Goal: Find specific page/section: Find specific page/section

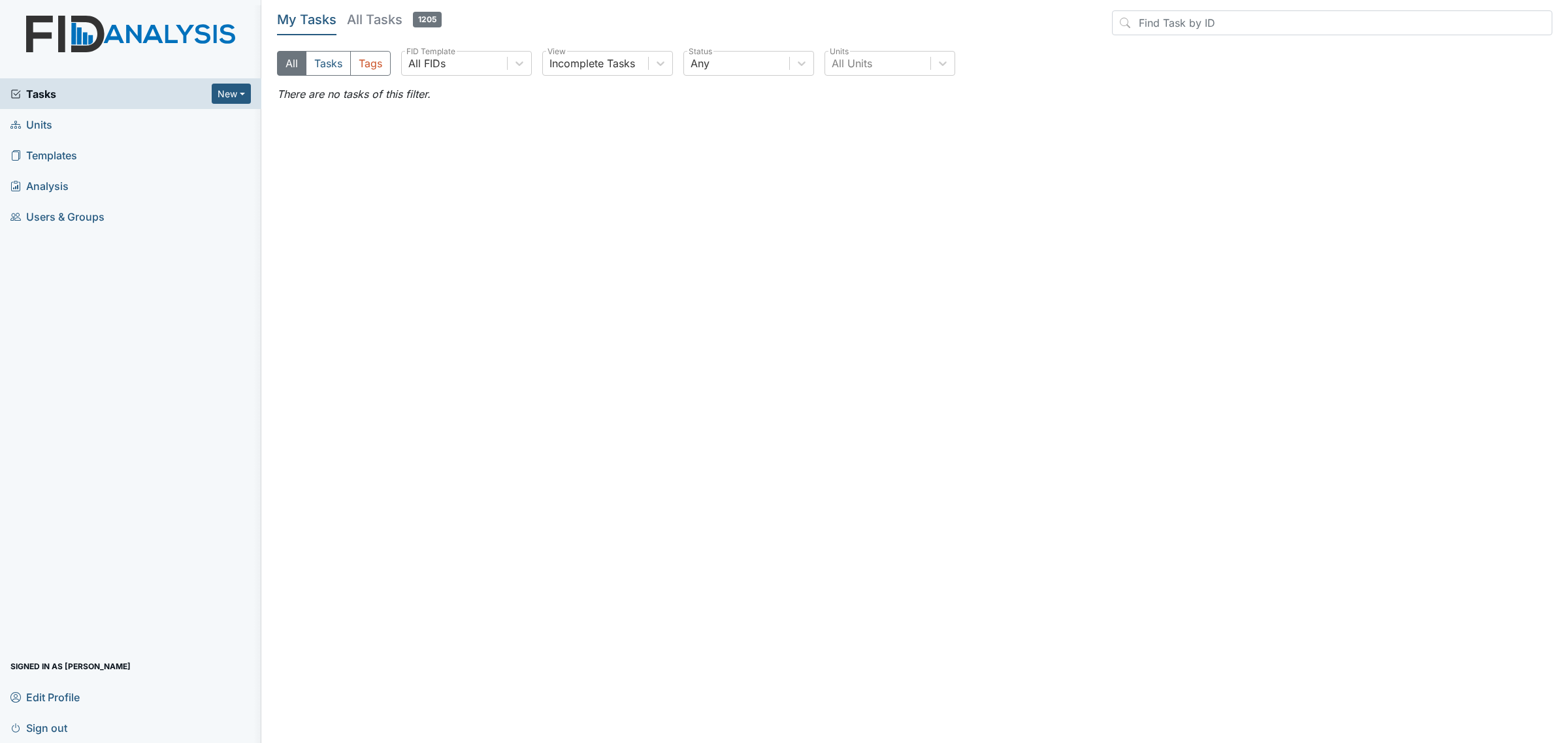
click at [78, 126] on link "Units" at bounding box center [131, 124] width 261 height 31
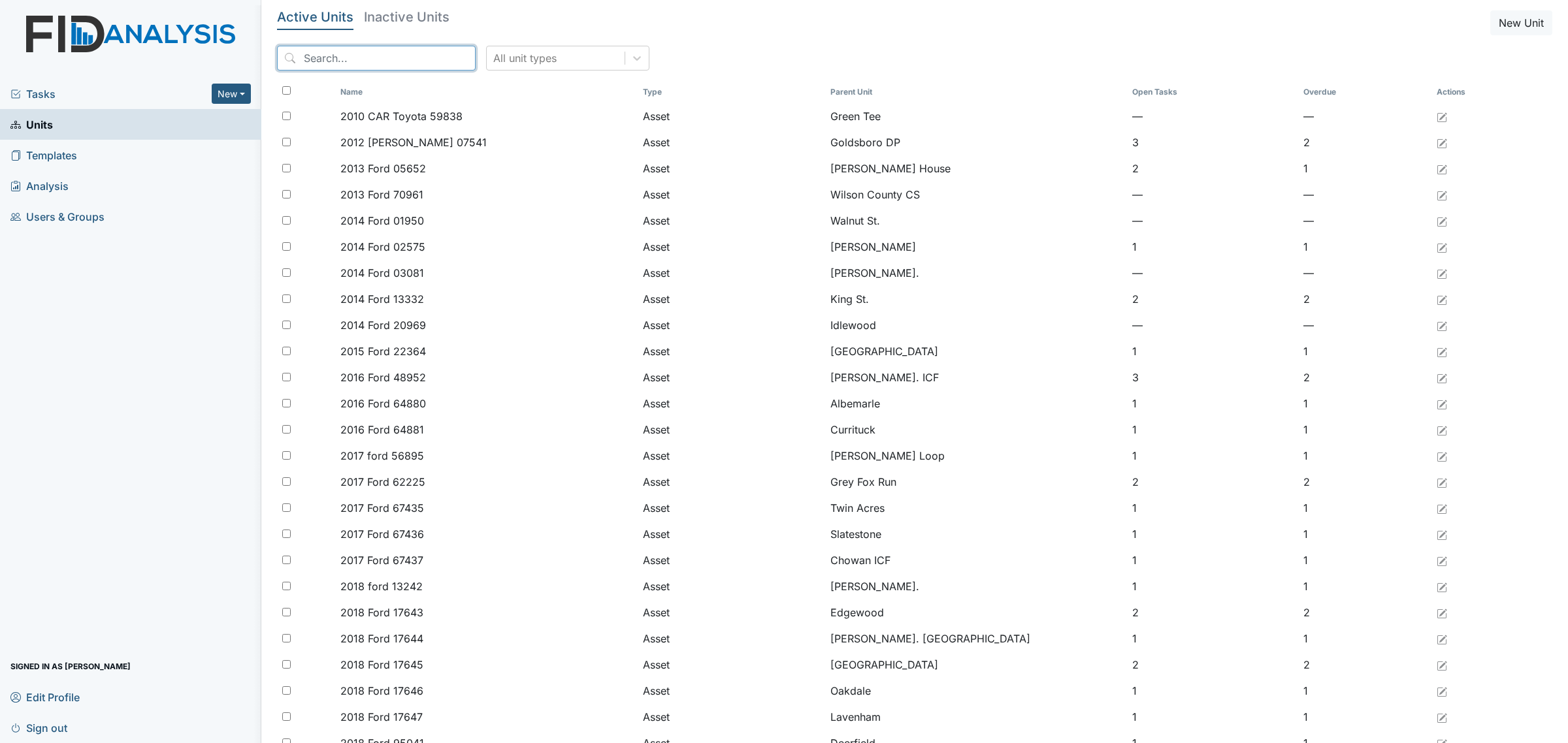
click at [403, 58] on input "search" at bounding box center [376, 58] width 199 height 25
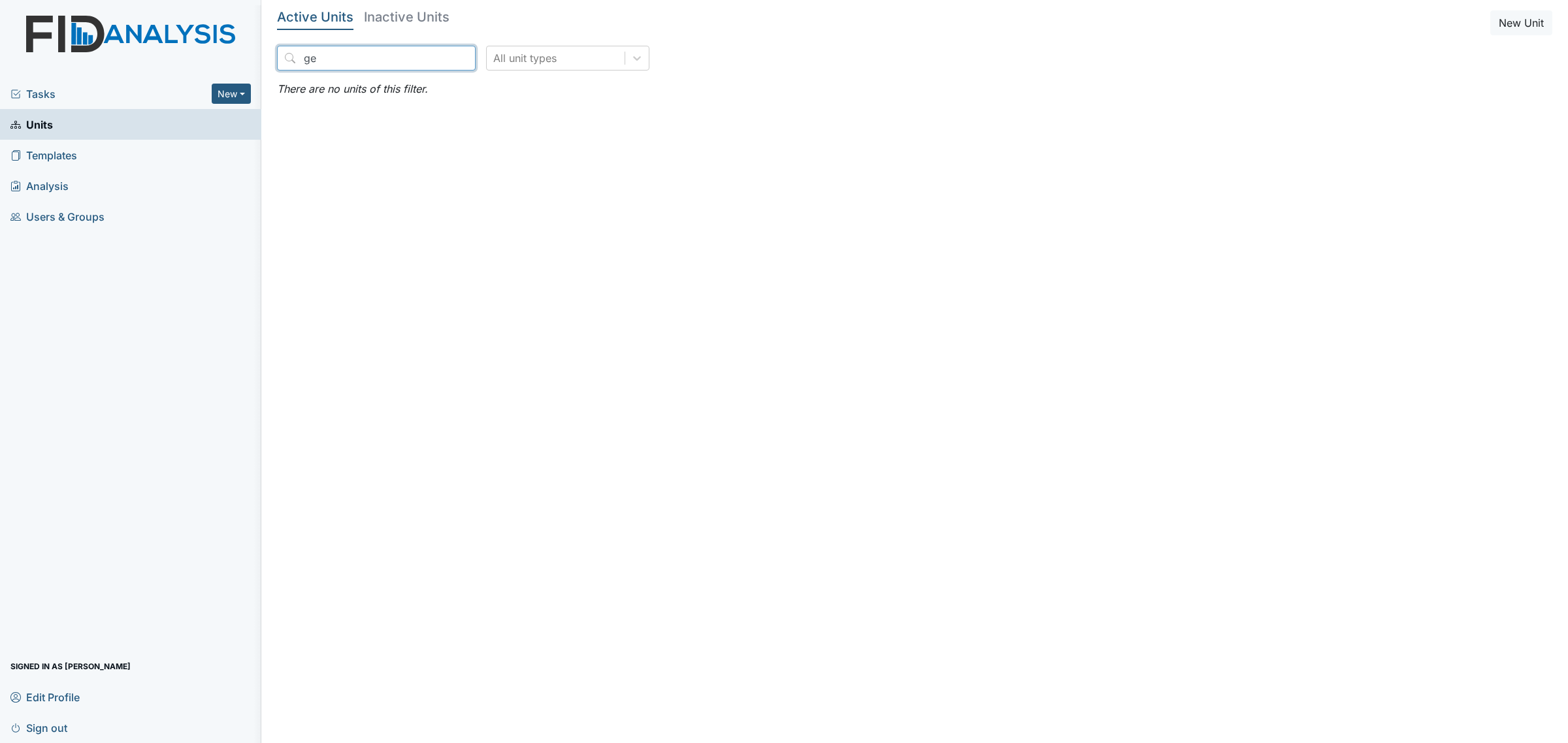
type input "g"
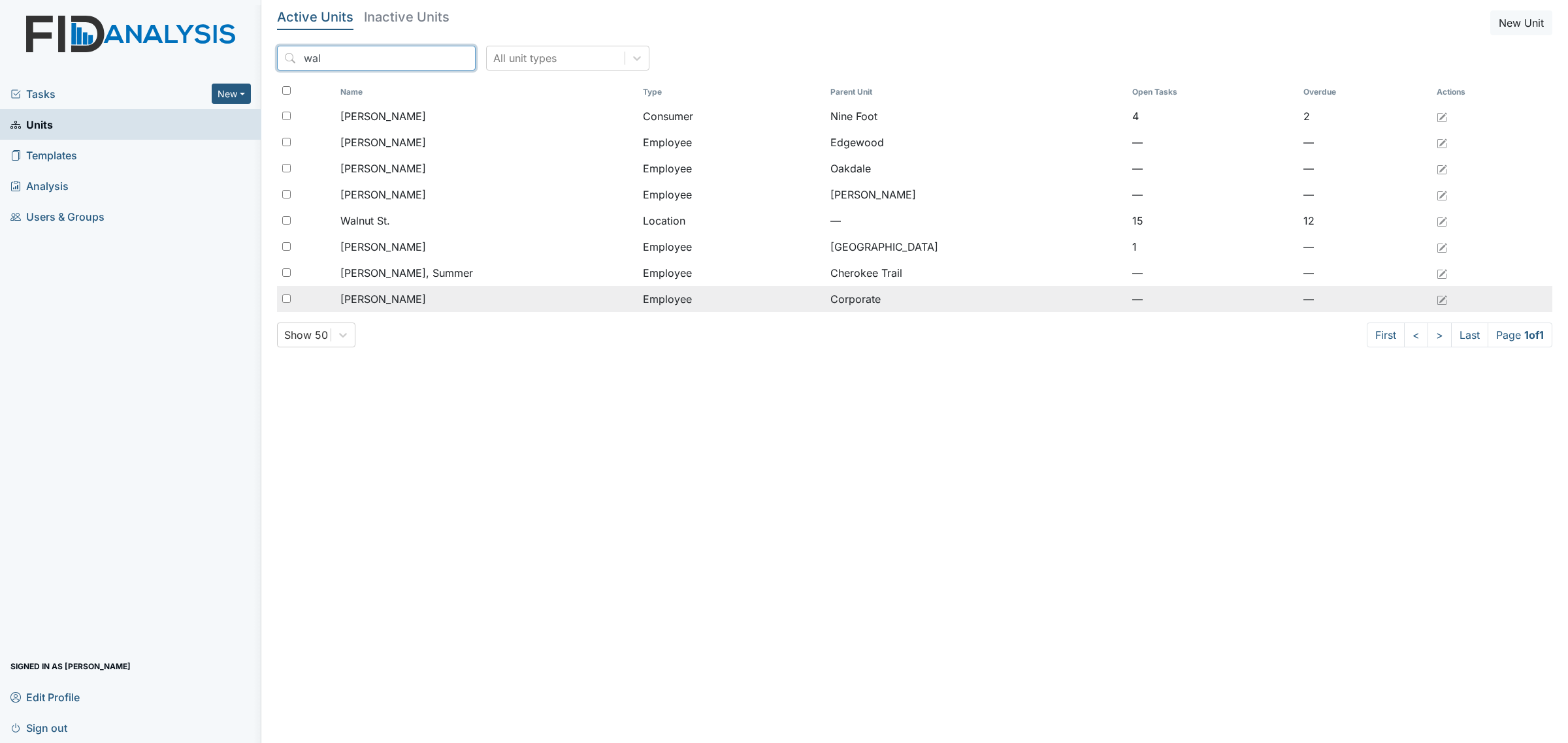
type input "wal"
click at [471, 297] on div "[PERSON_NAME]" at bounding box center [486, 299] width 292 height 15
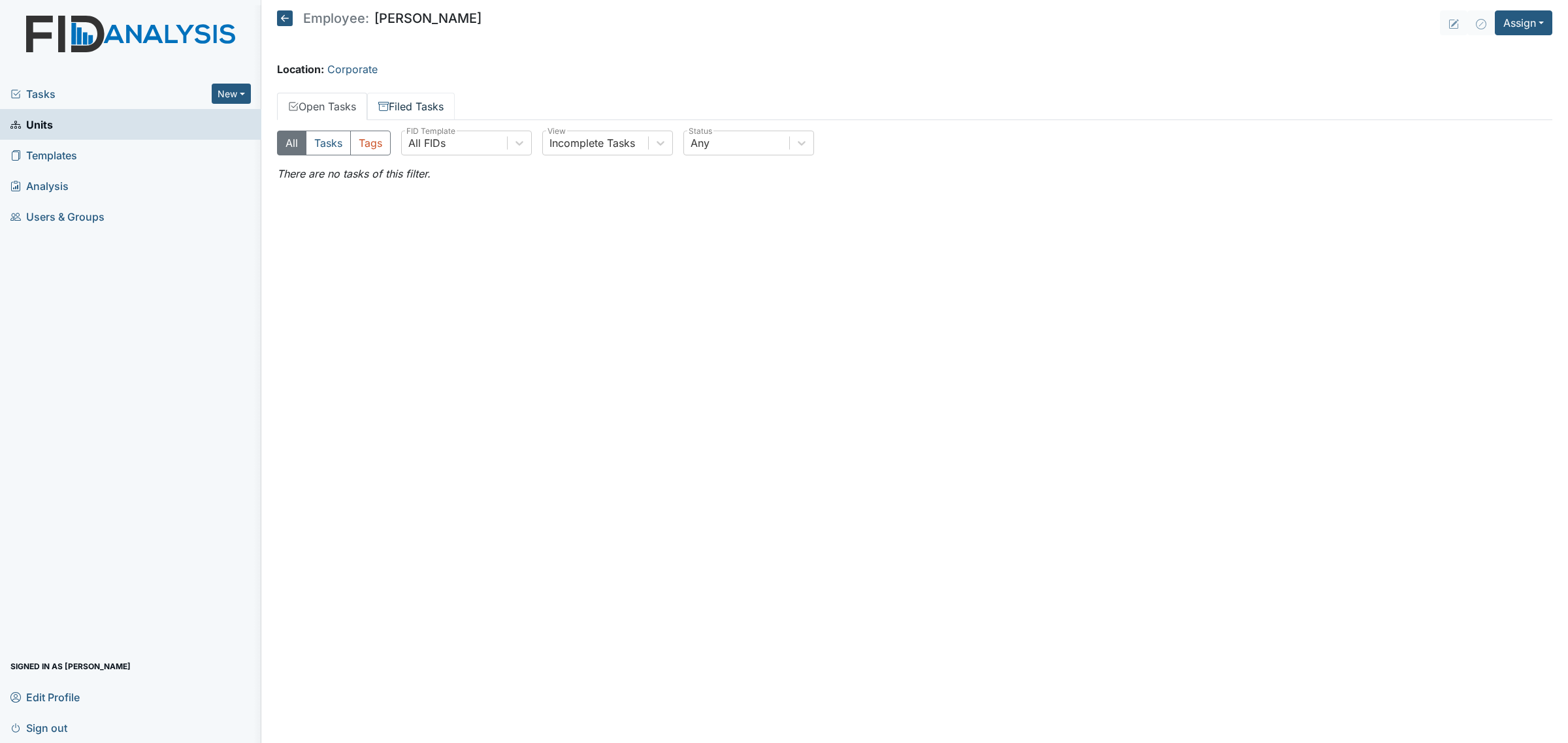
click at [442, 113] on link "Filed Tasks" at bounding box center [411, 107] width 88 height 28
